Goal: Task Accomplishment & Management: Use online tool/utility

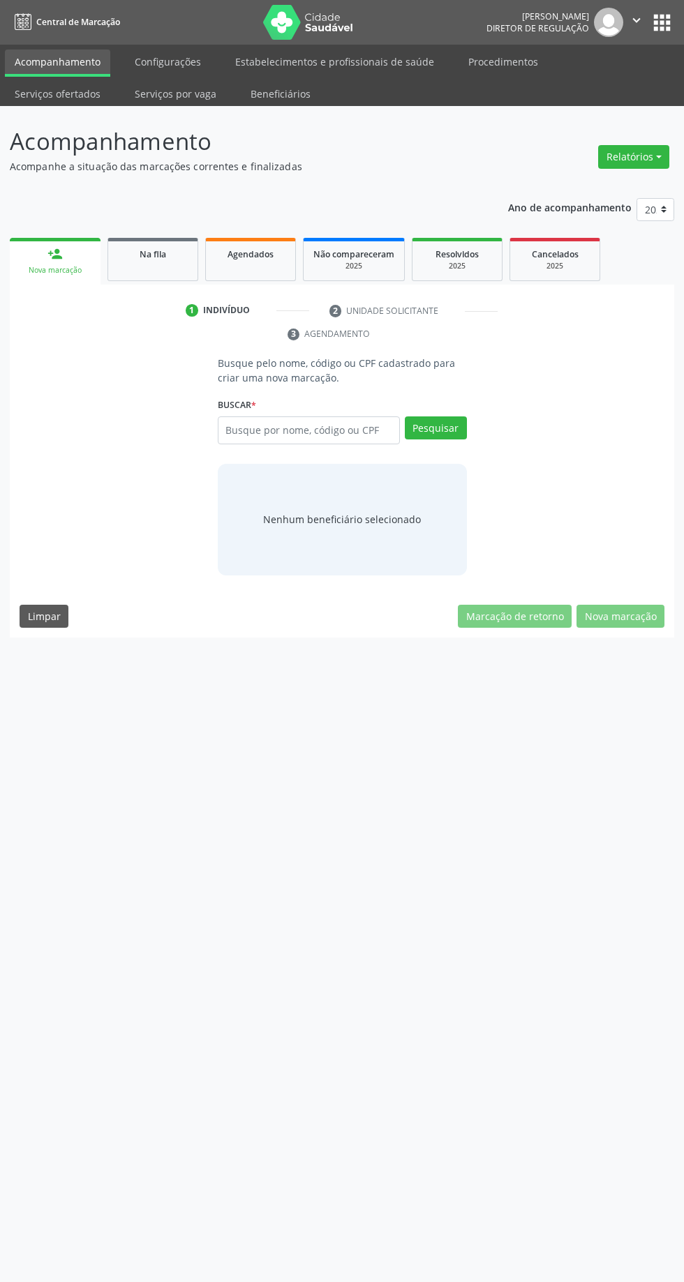
click at [110, 82] on link "Serviços ofertados" at bounding box center [57, 94] width 105 height 24
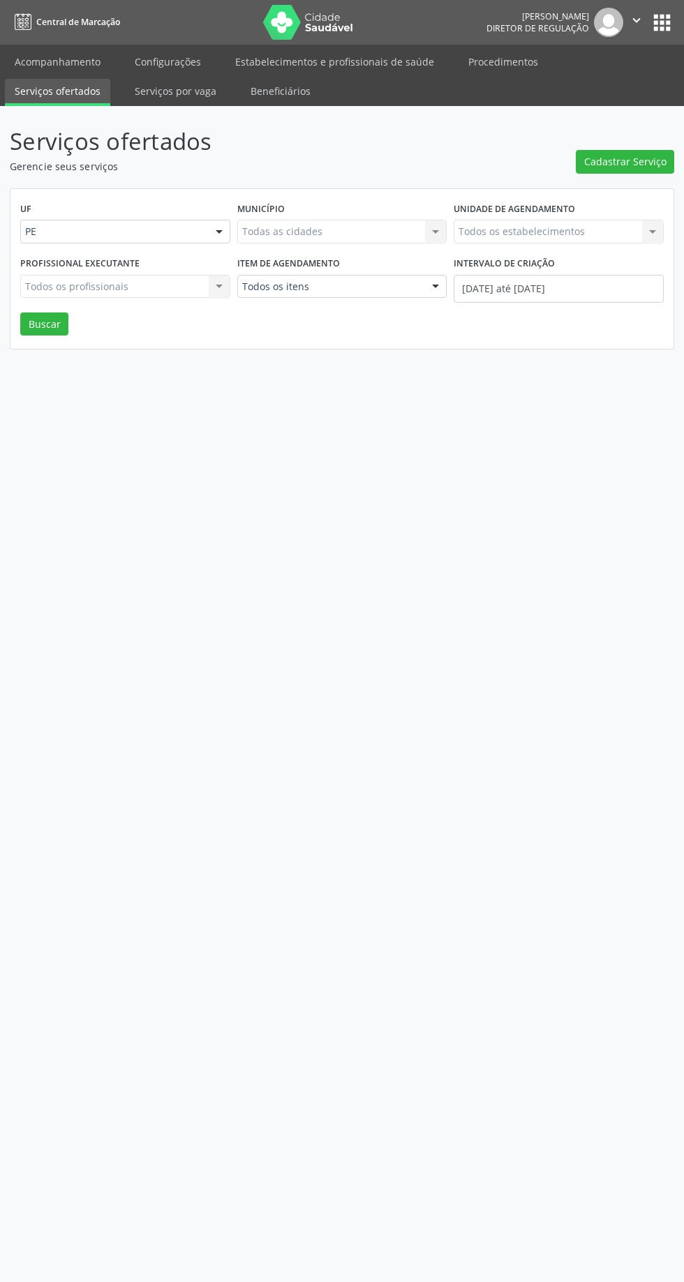
click at [110, 79] on link "Serviços ofertados" at bounding box center [57, 92] width 105 height 27
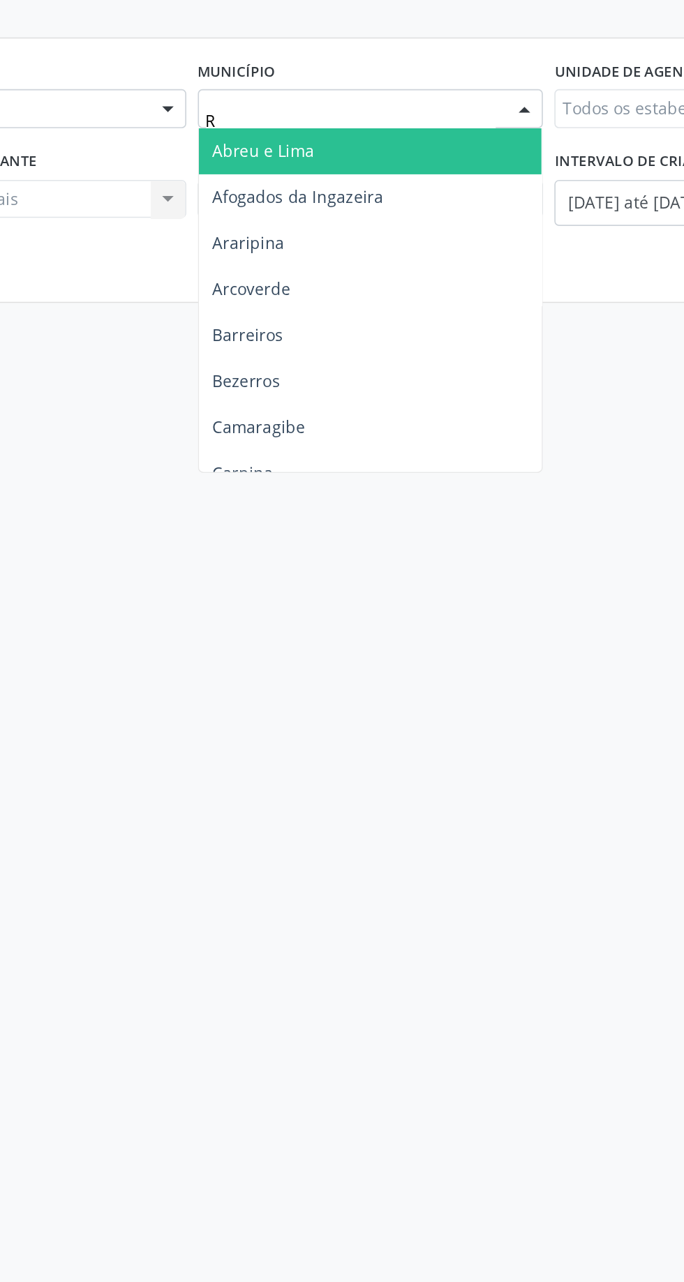
type input "Re"
click at [272, 340] on span "[GEOGRAPHIC_DATA]" at bounding box center [295, 340] width 98 height 13
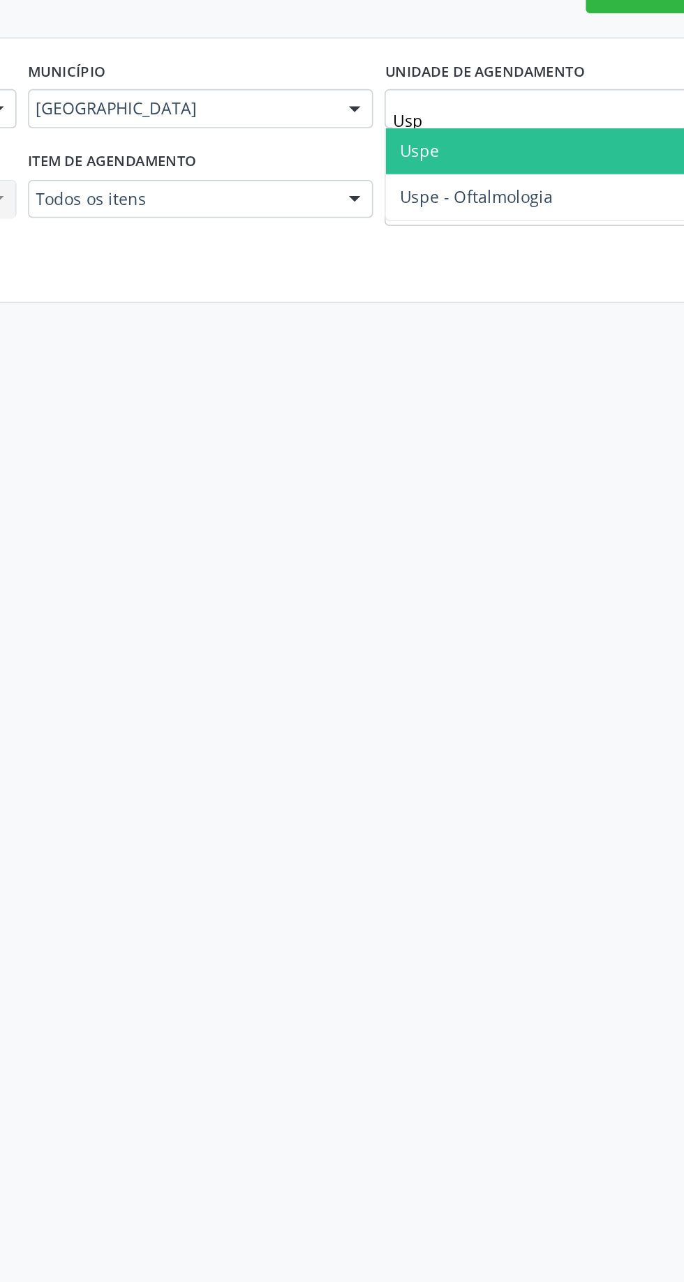
click at [485, 274] on span "Uspe - Oftalmologia" at bounding box center [558, 285] width 209 height 28
type input "Usp"
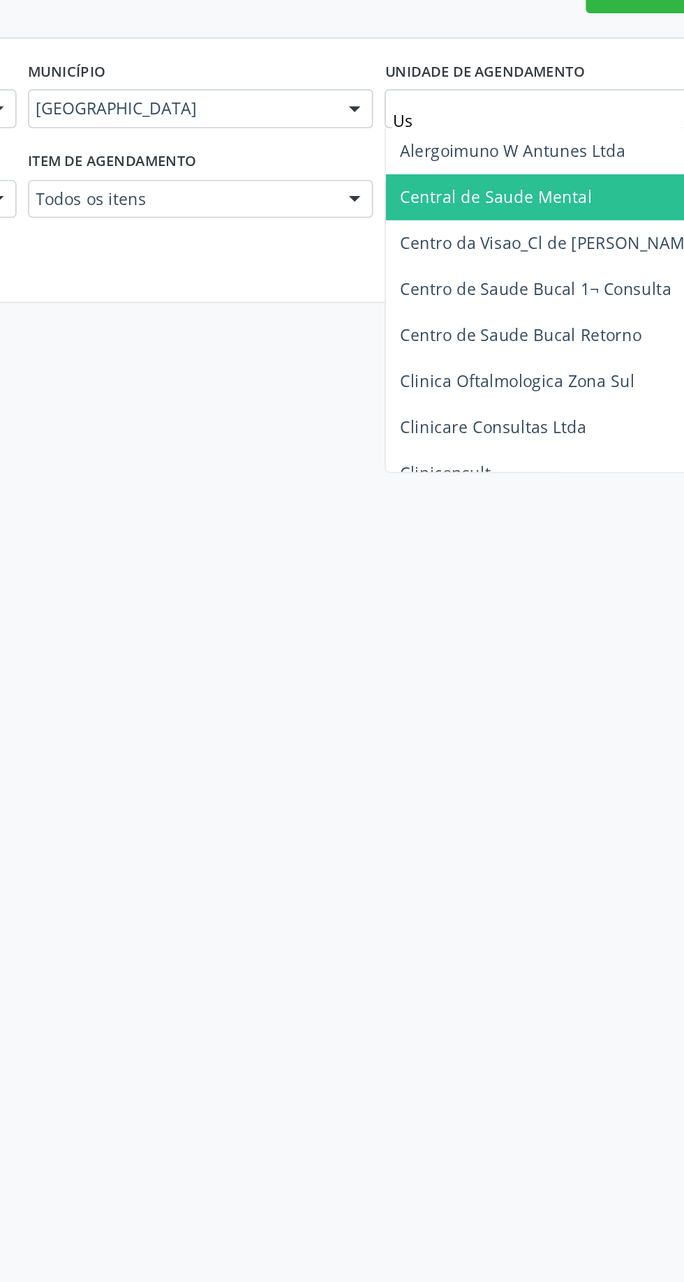
type input "Usp"
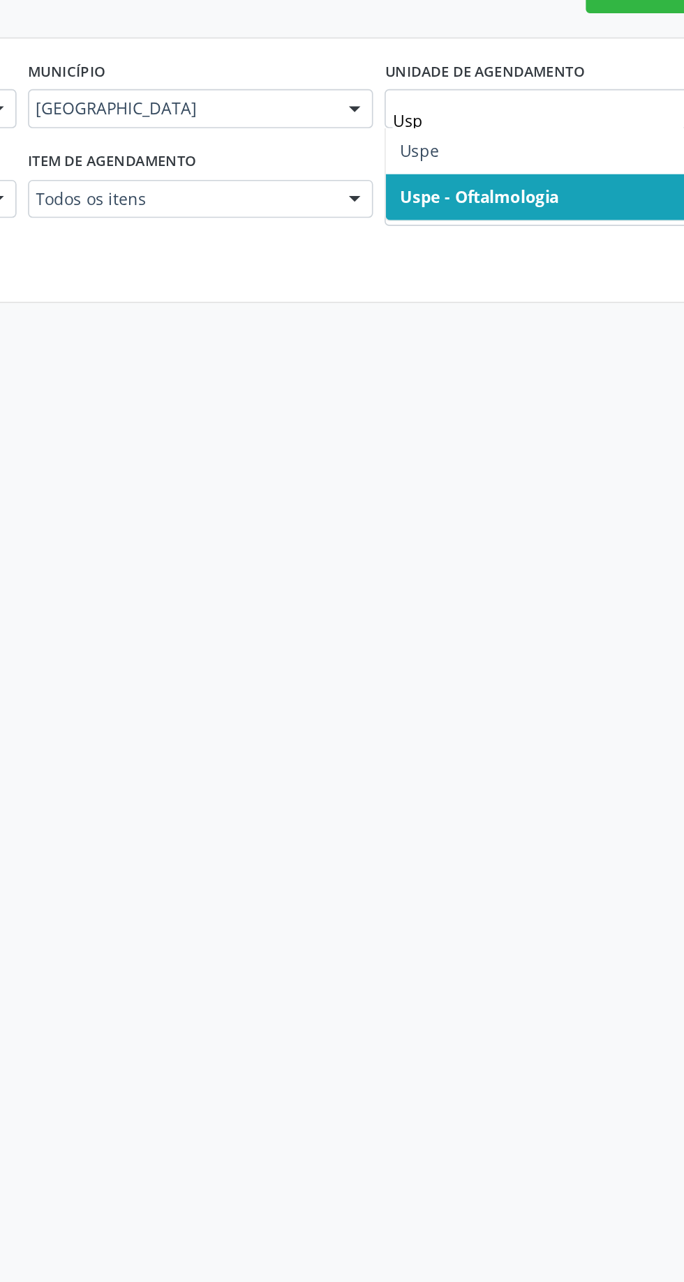
click at [489, 253] on span "Uspe" at bounding box center [558, 257] width 209 height 28
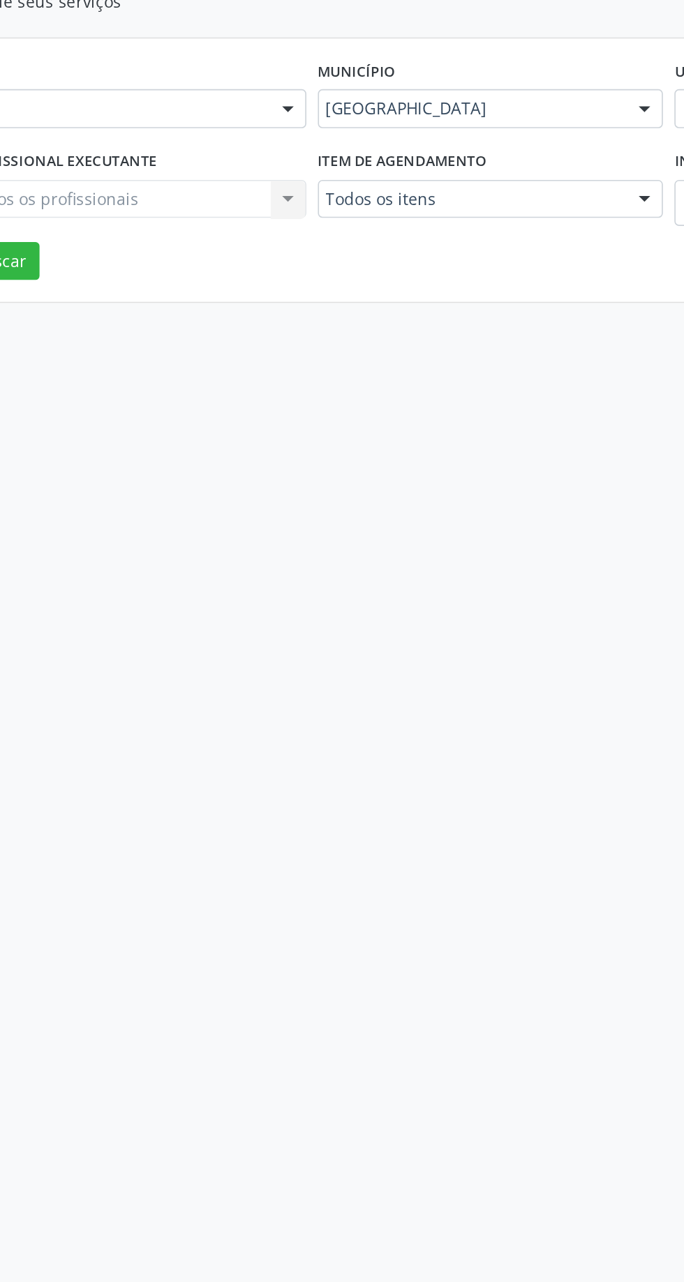
click at [126, 292] on div "Todos os profissionais Todos os profissionais Nenhum resultado encontrado para:…" at bounding box center [125, 287] width 210 height 24
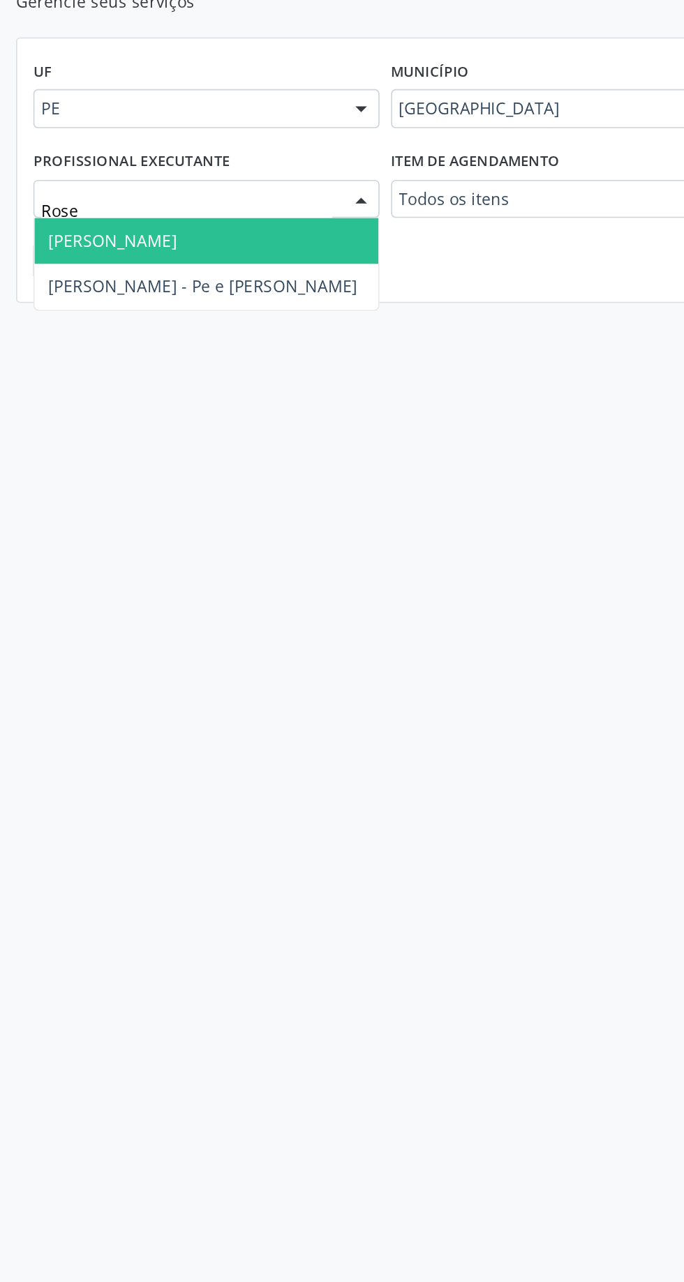
type input "Roser"
click at [115, 315] on span "[PERSON_NAME] - Pe e [PERSON_NAME]" at bounding box center [123, 311] width 188 height 13
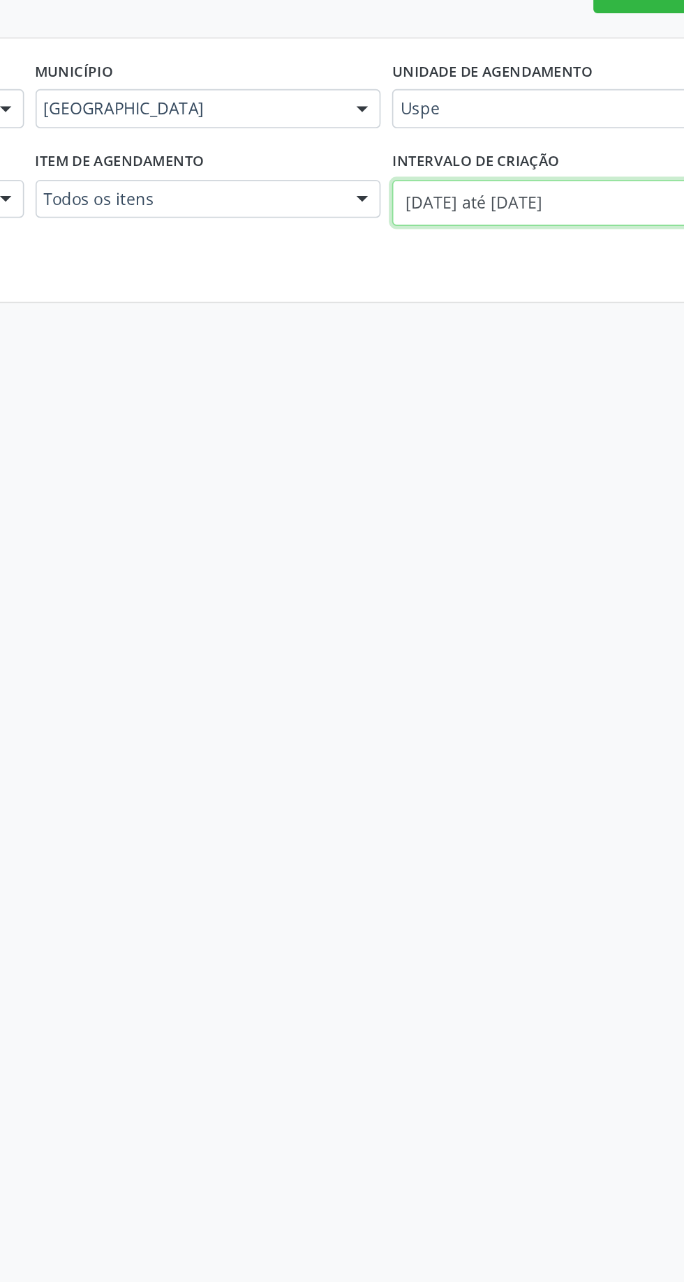
click at [482, 294] on body "Central de Marcação [PERSON_NAME] Diretor de regulação  Configurações Sair app…" at bounding box center [342, 641] width 684 height 1282
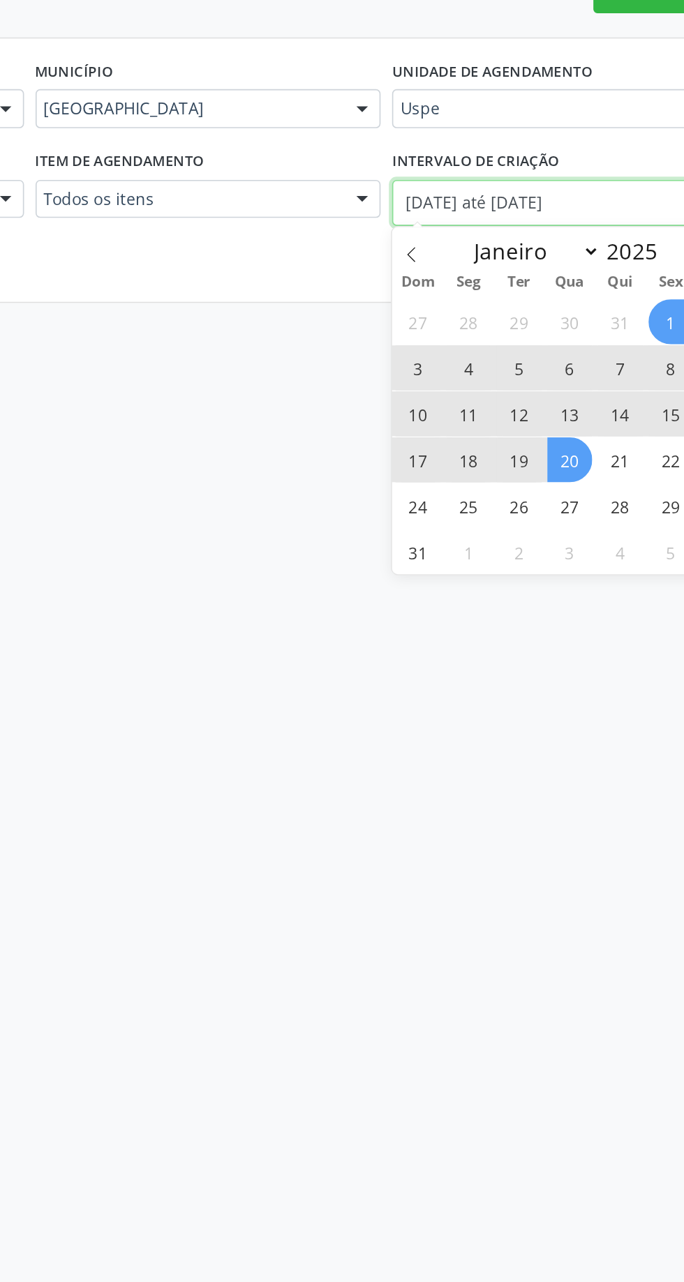
click at [493, 296] on input "[DATE] até [DATE]" at bounding box center [558, 289] width 210 height 28
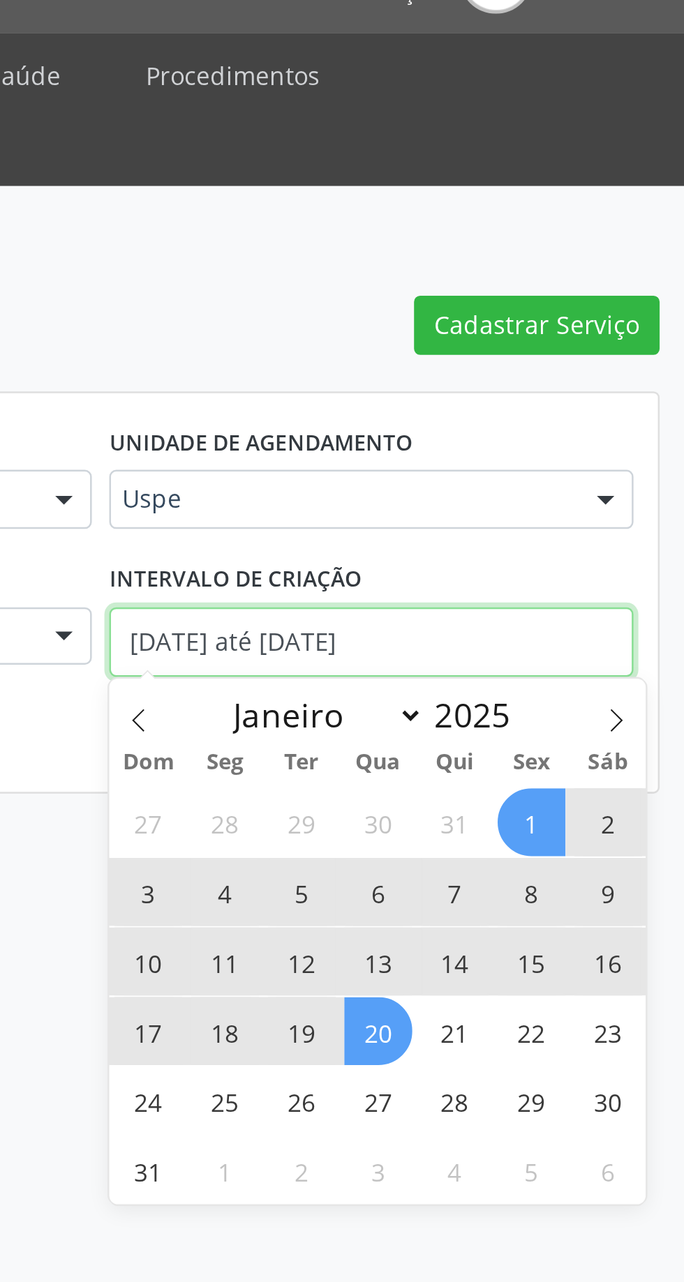
click at [636, 299] on input "[DATE] até [DATE]" at bounding box center [558, 289] width 210 height 28
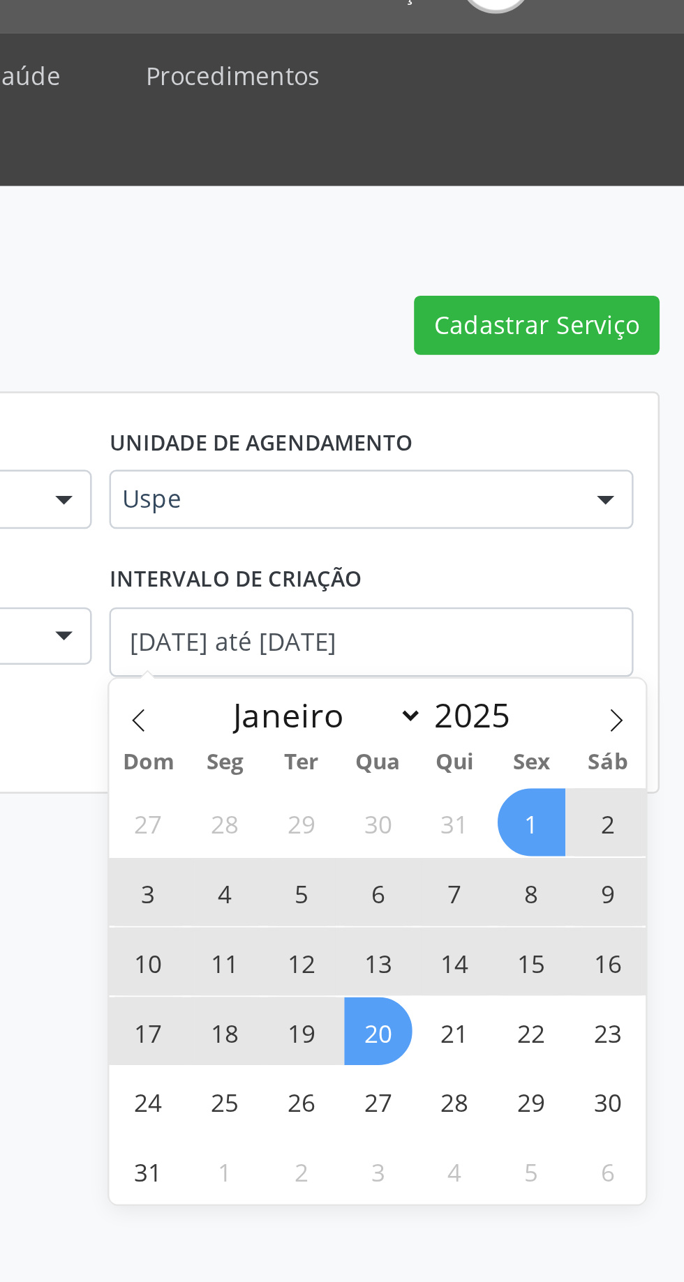
click at [630, 364] on span "1" at bounding box center [622, 360] width 27 height 27
type input "[DATE]"
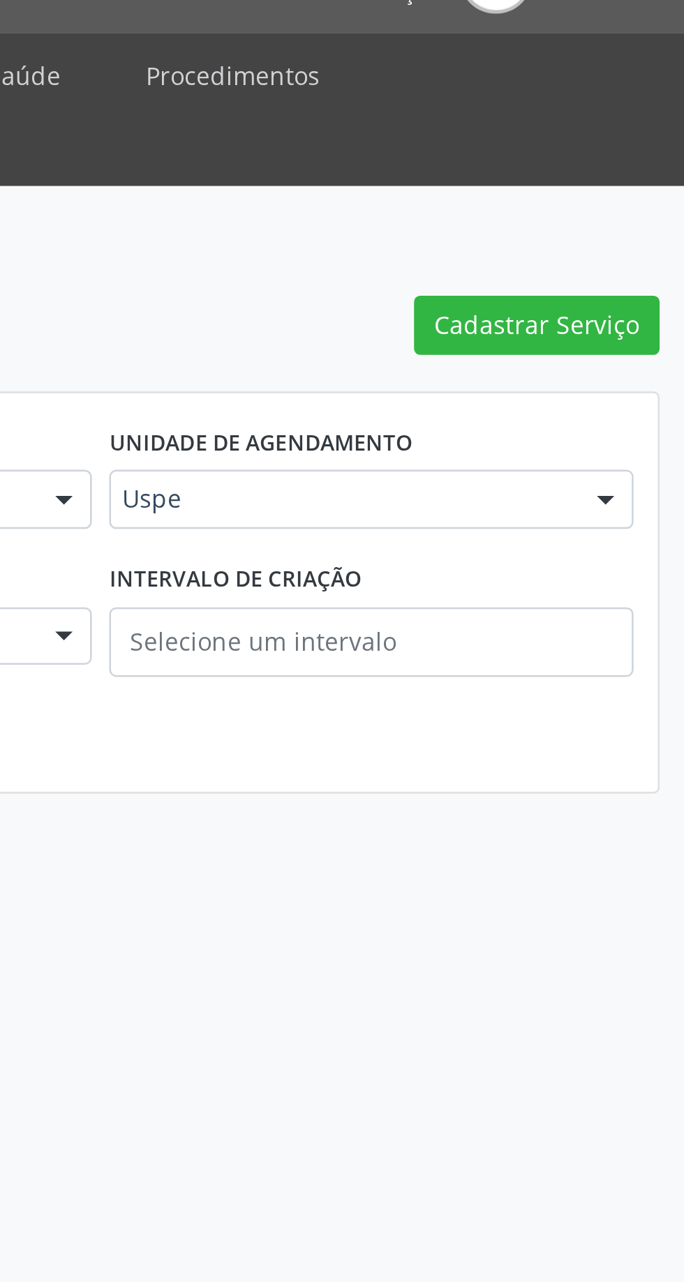
click at [434, 427] on div "Serviços ofertados Gerencie seus serviços Cadastrar Serviço UF PE PE Nenhum res…" at bounding box center [342, 694] width 684 height 1176
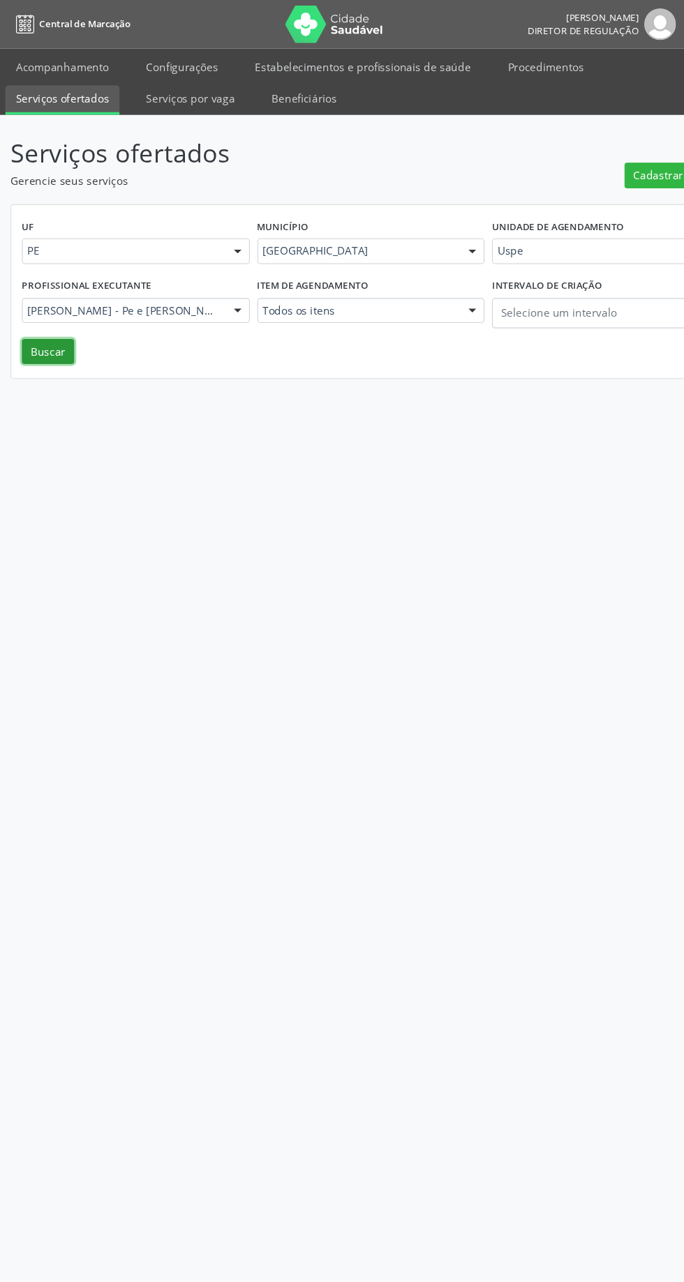
click at [57, 331] on button "Buscar" at bounding box center [44, 325] width 48 height 24
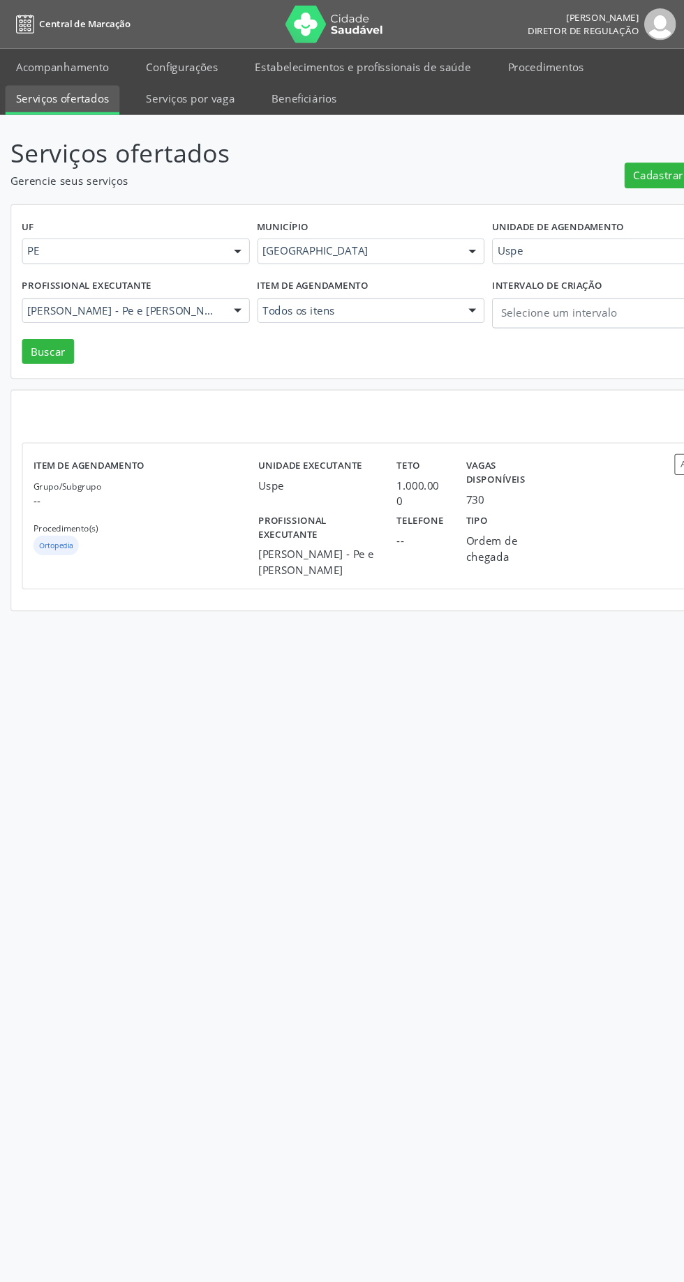
click at [211, 467] on p "--" at bounding box center [134, 462] width 207 height 15
